Goal: Information Seeking & Learning: Learn about a topic

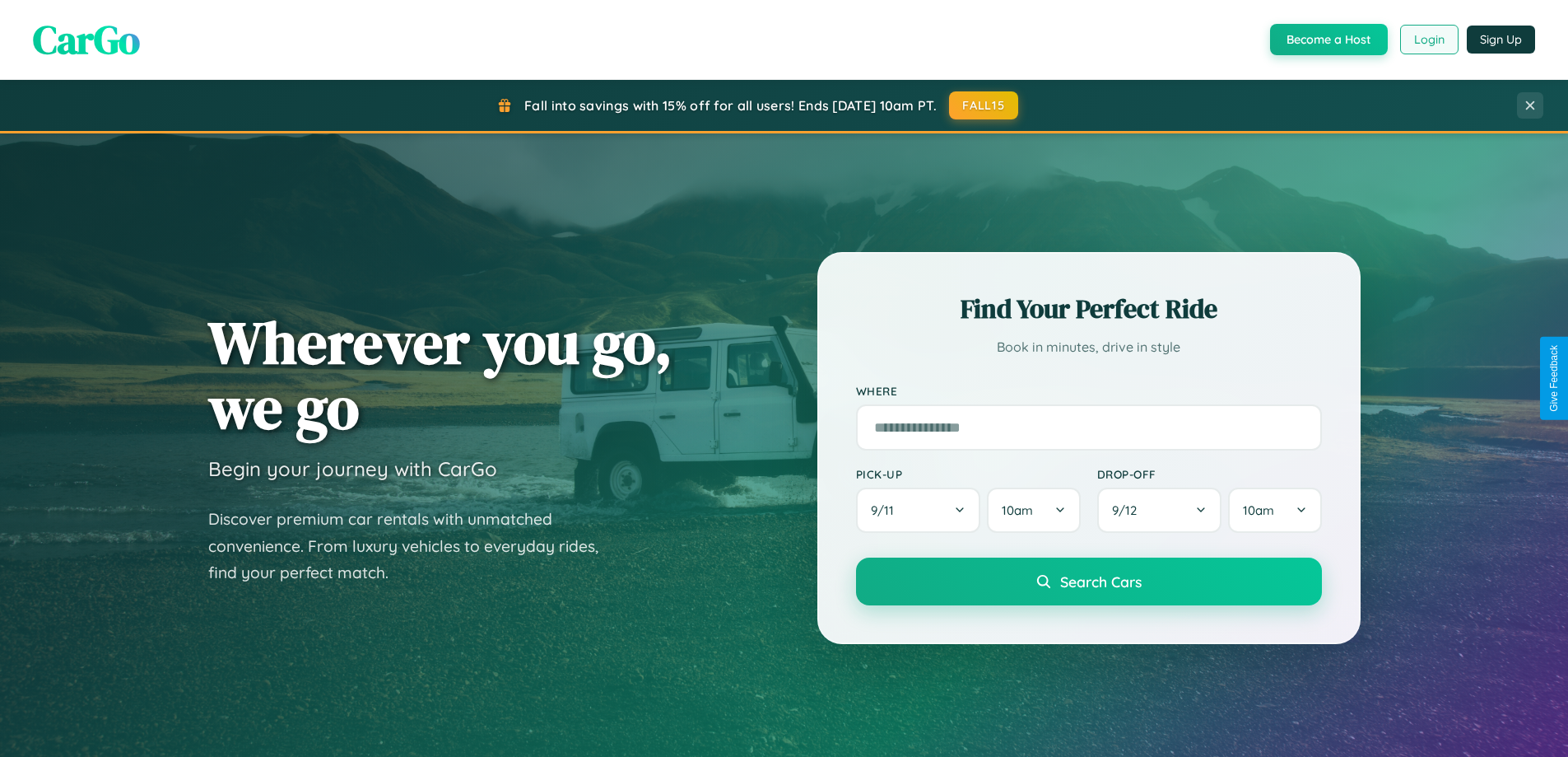
click at [1428, 40] on button "Login" at bounding box center [1430, 39] width 58 height 29
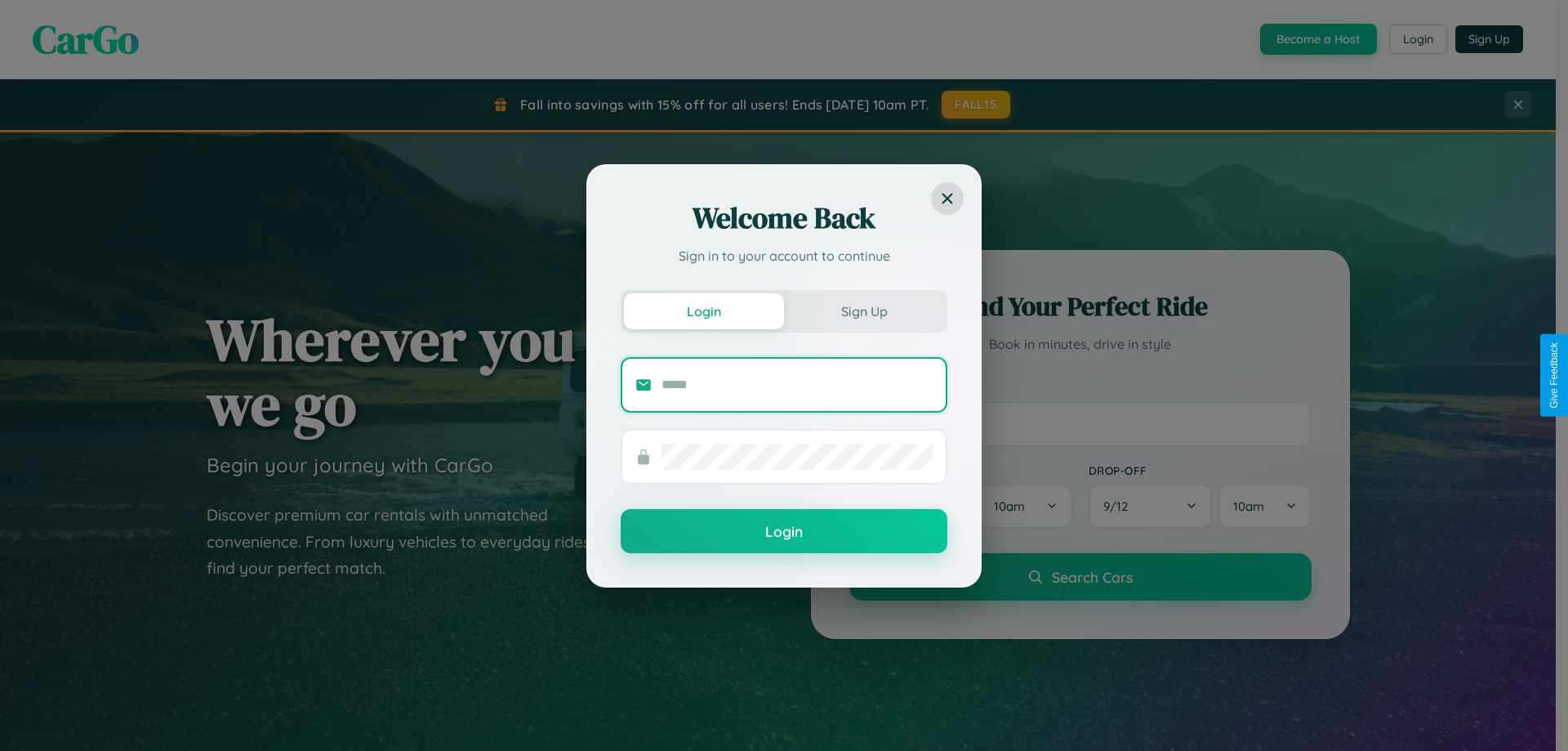
click at [797, 384] on input "text" at bounding box center [797, 385] width 271 height 26
type input "**********"
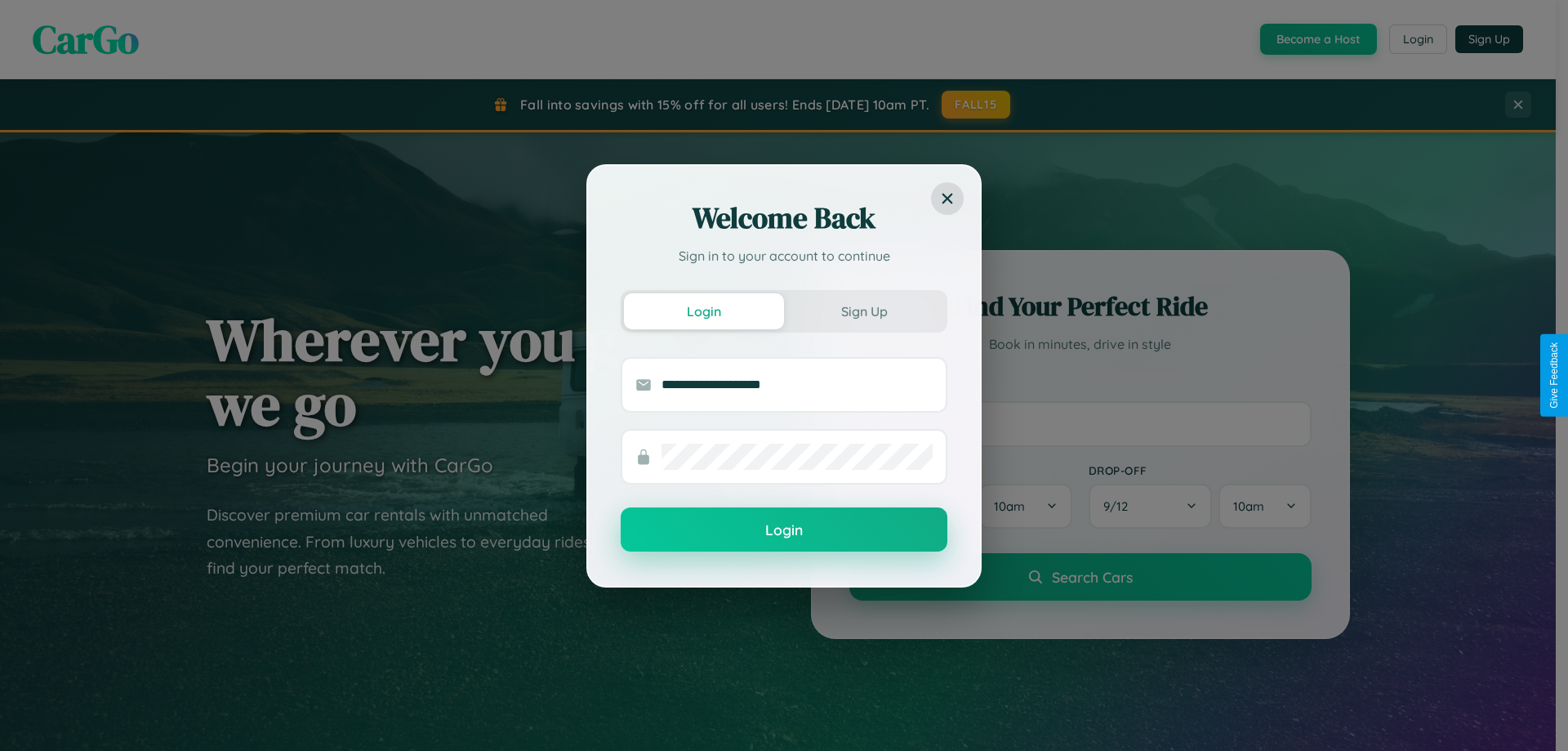
click at [784, 530] on button "Login" at bounding box center [784, 530] width 327 height 44
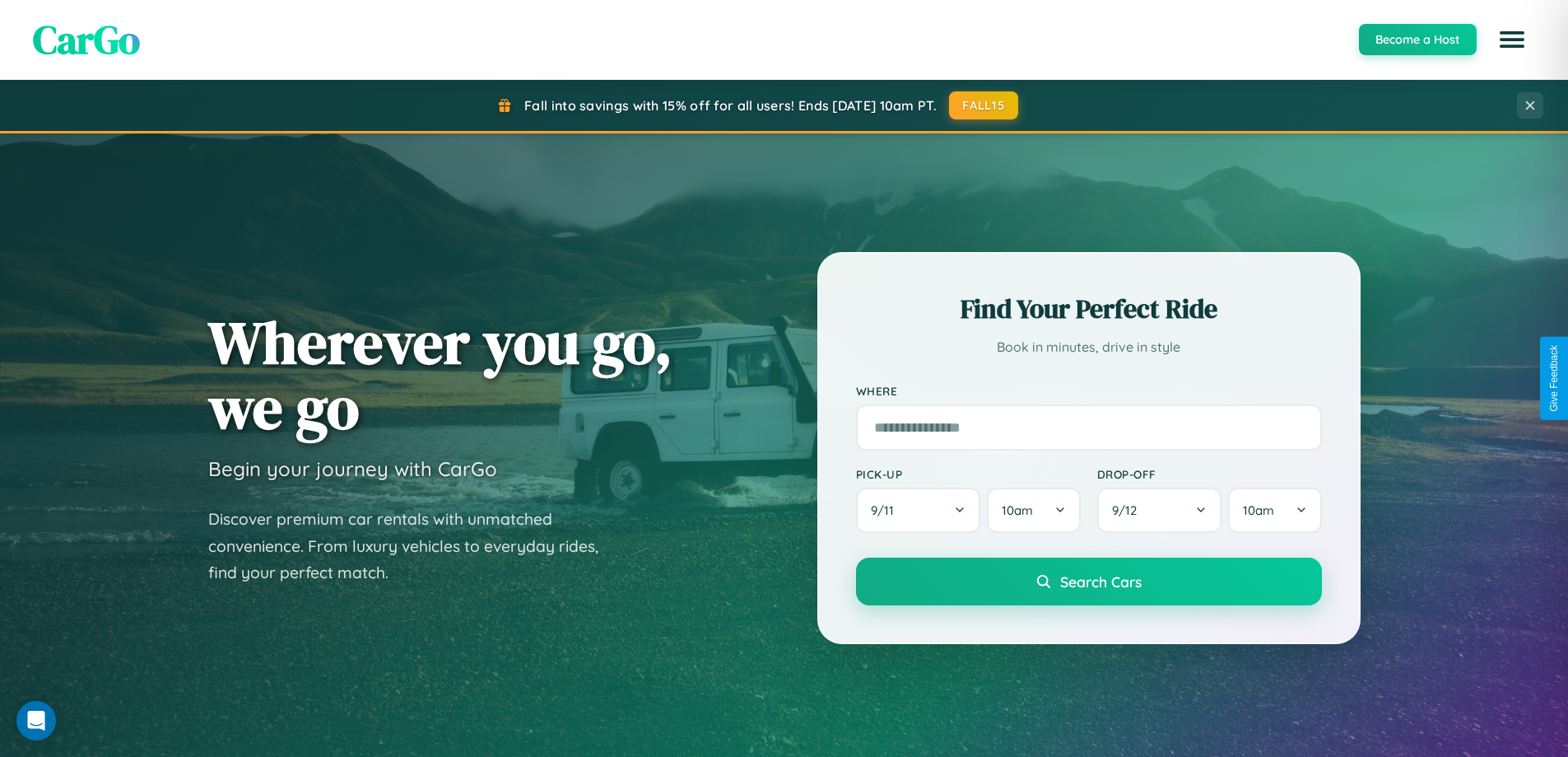
scroll to position [1133, 0]
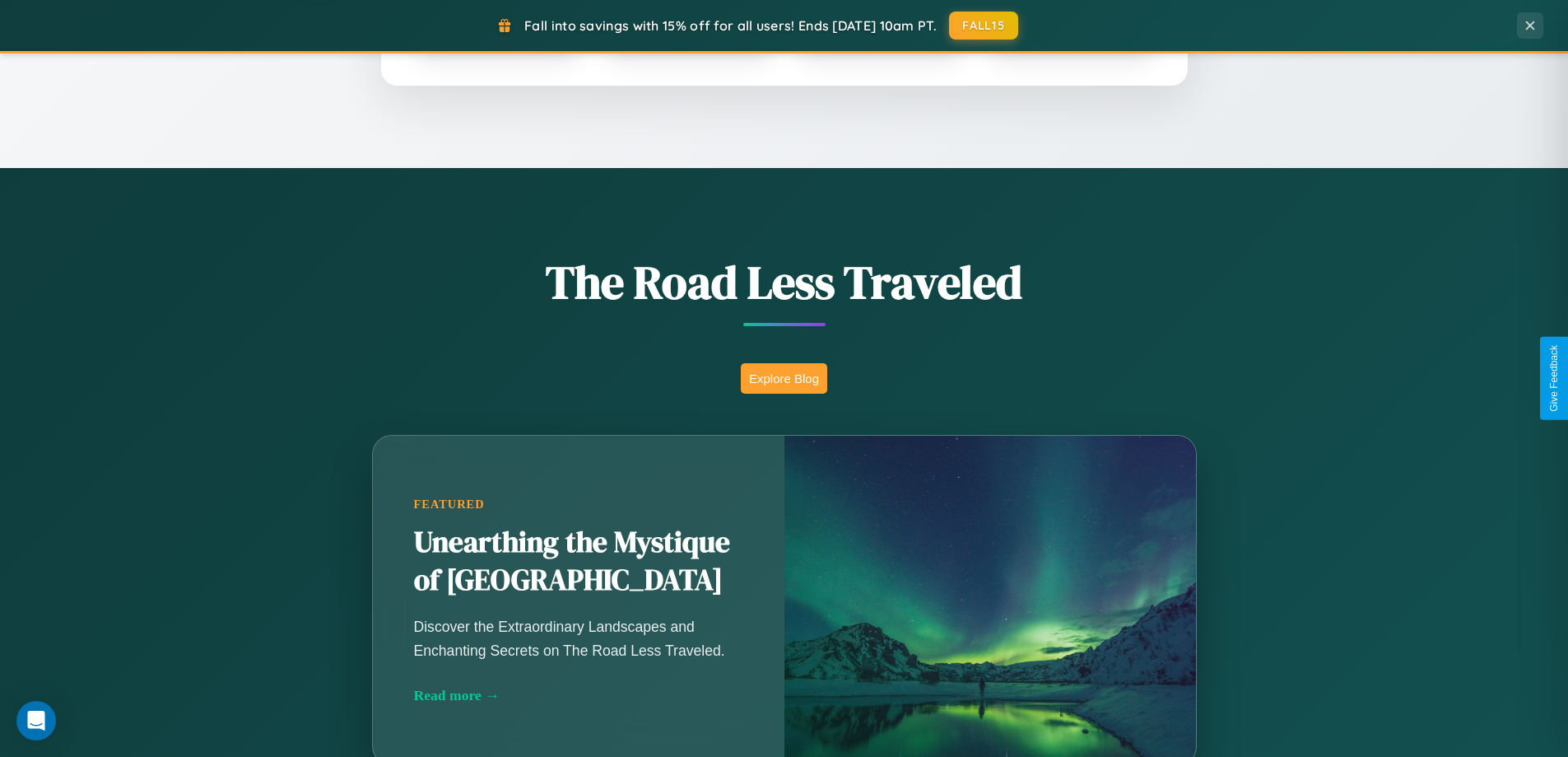
click at [784, 378] on button "Explore Blog" at bounding box center [784, 378] width 87 height 30
